Goal: Task Accomplishment & Management: Manage account settings

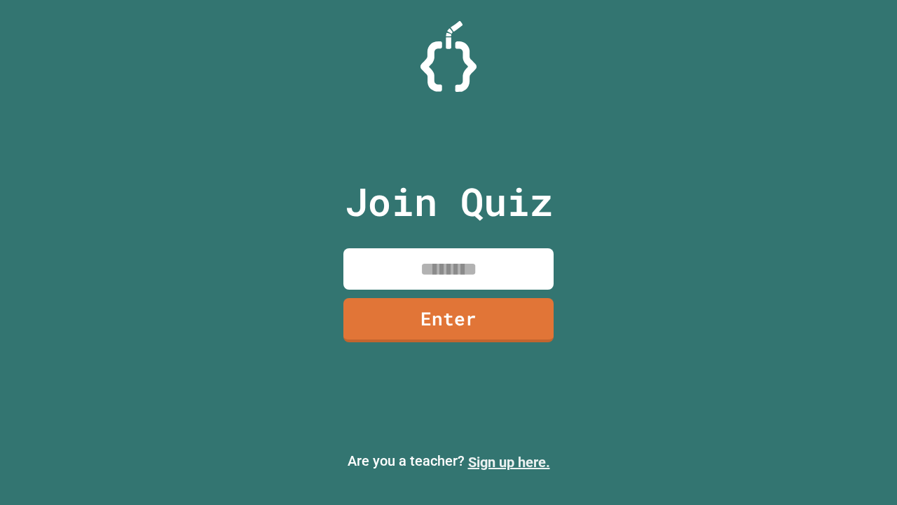
click at [509, 462] on link "Sign up here." at bounding box center [509, 461] width 82 height 17
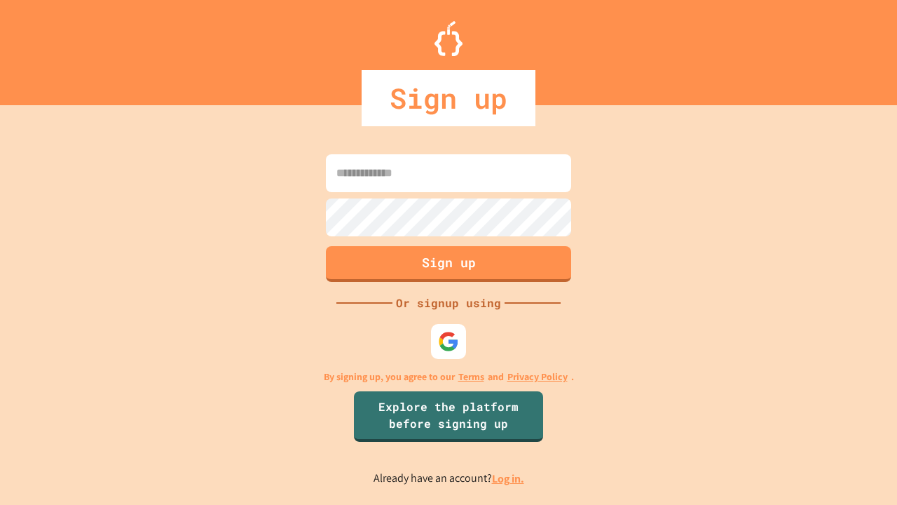
click at [509, 478] on link "Log in." at bounding box center [508, 478] width 32 height 15
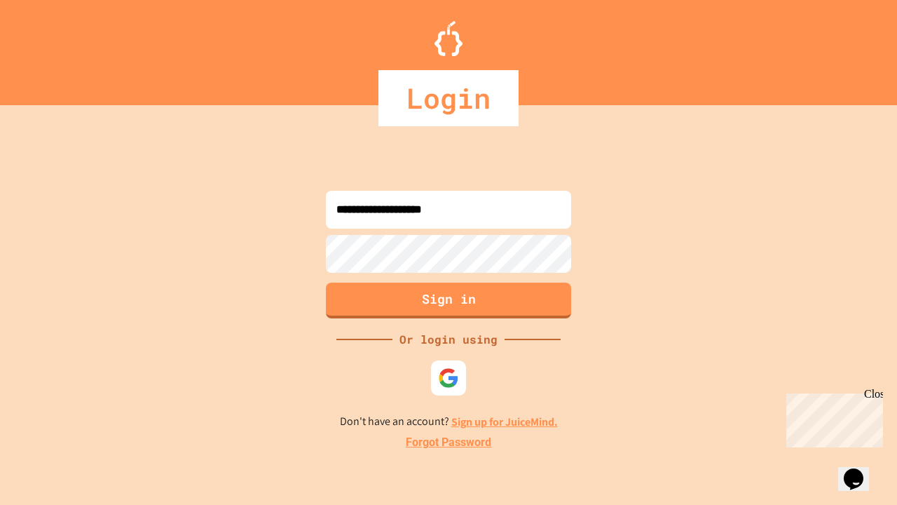
type input "**********"
